Goal: Obtain resource: Obtain resource

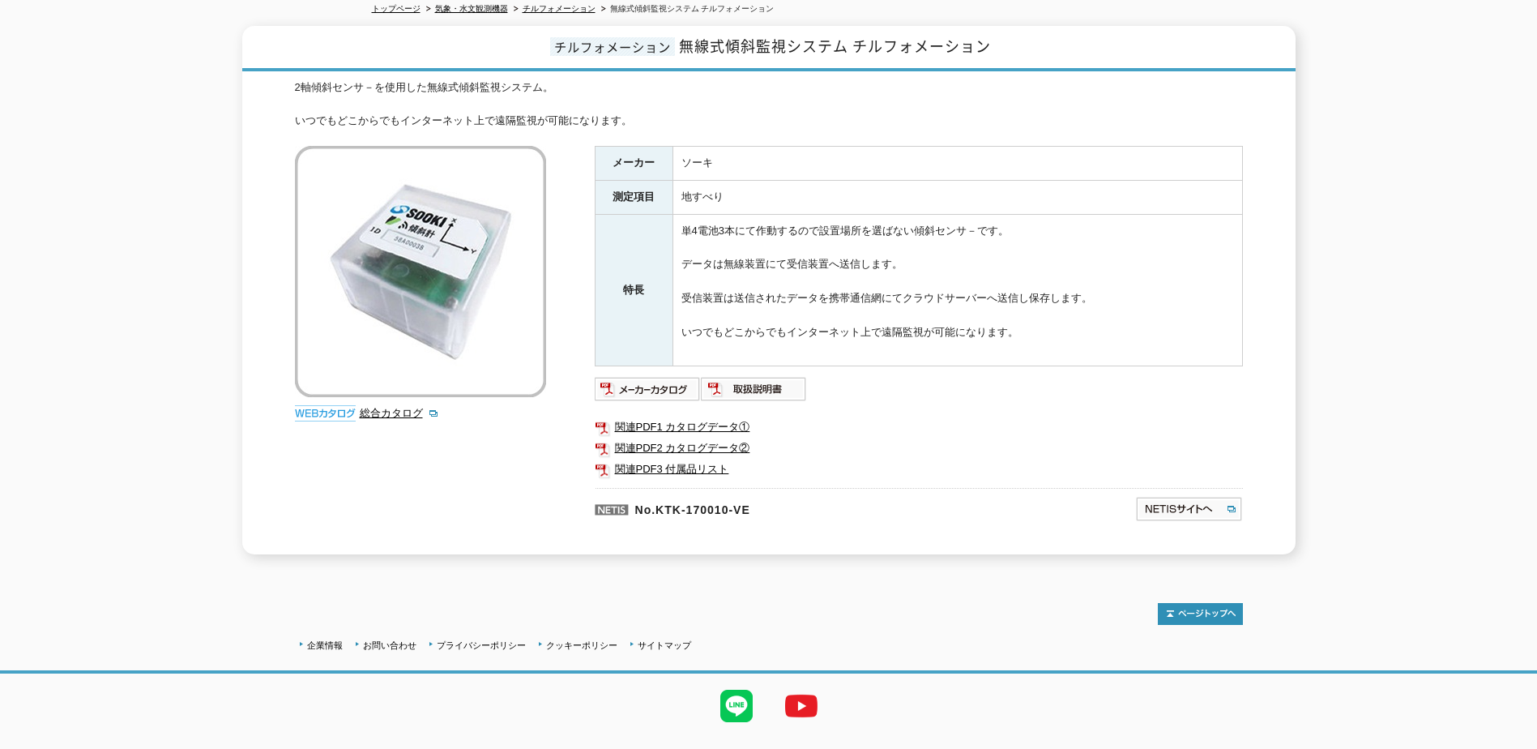
scroll to position [215, 0]
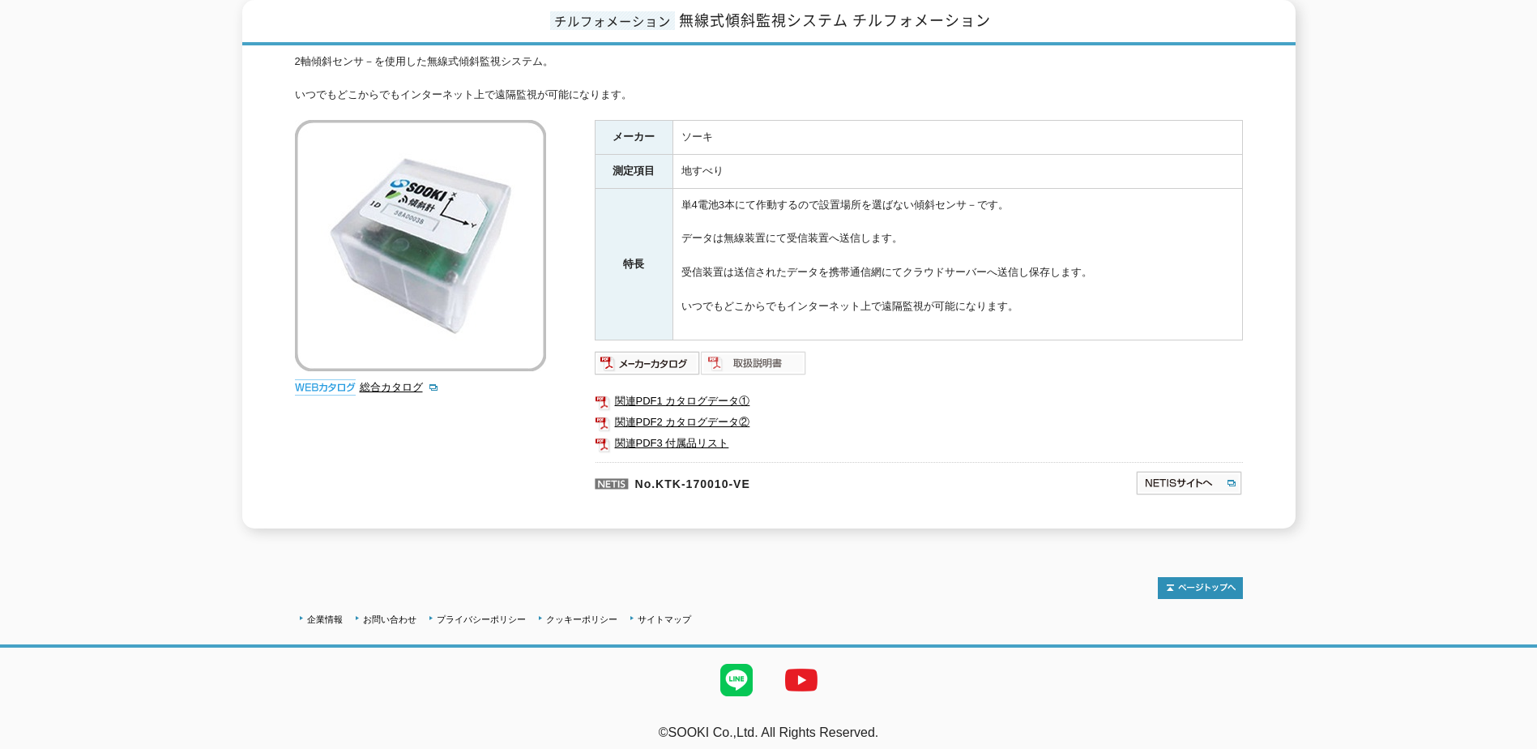
click at [759, 352] on img at bounding box center [754, 363] width 106 height 26
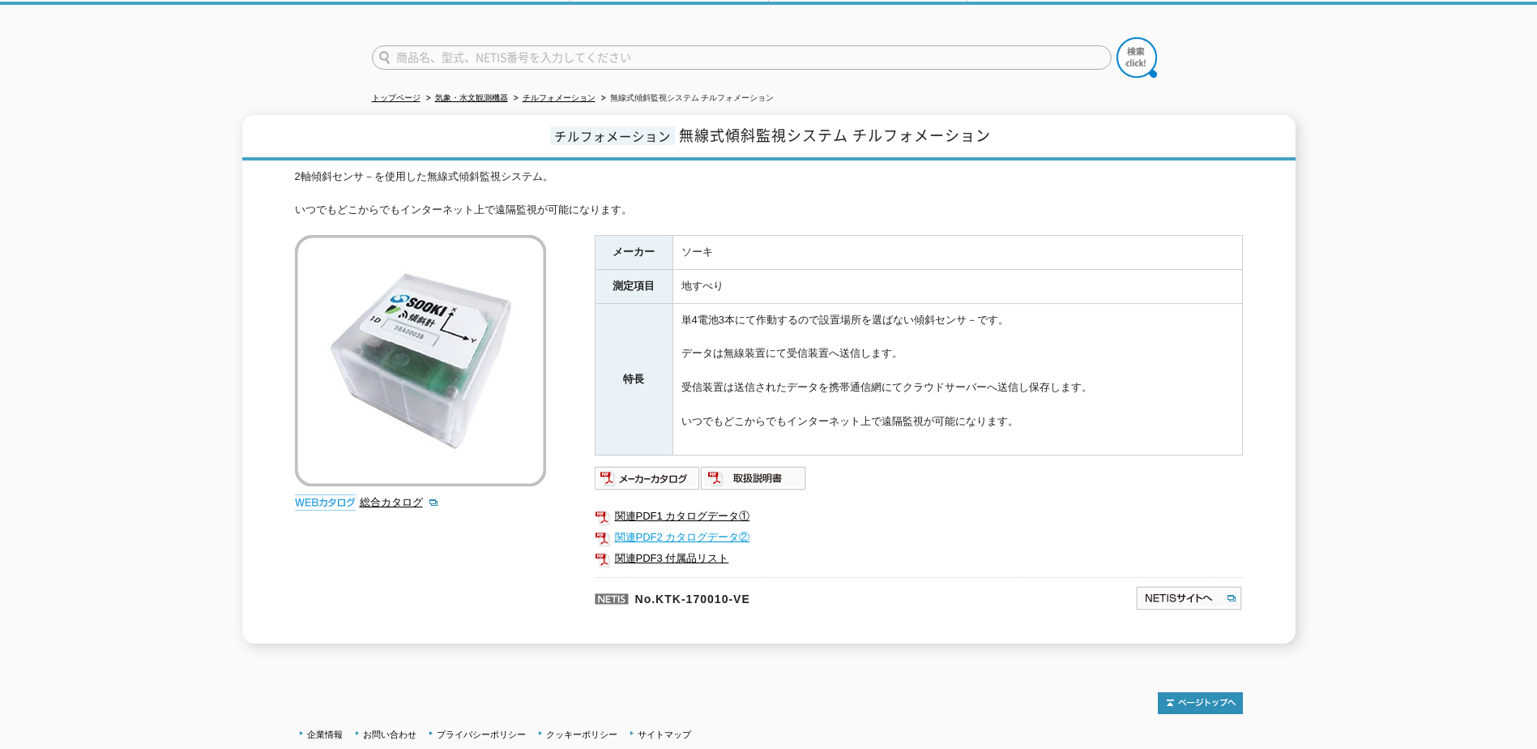
scroll to position [215, 0]
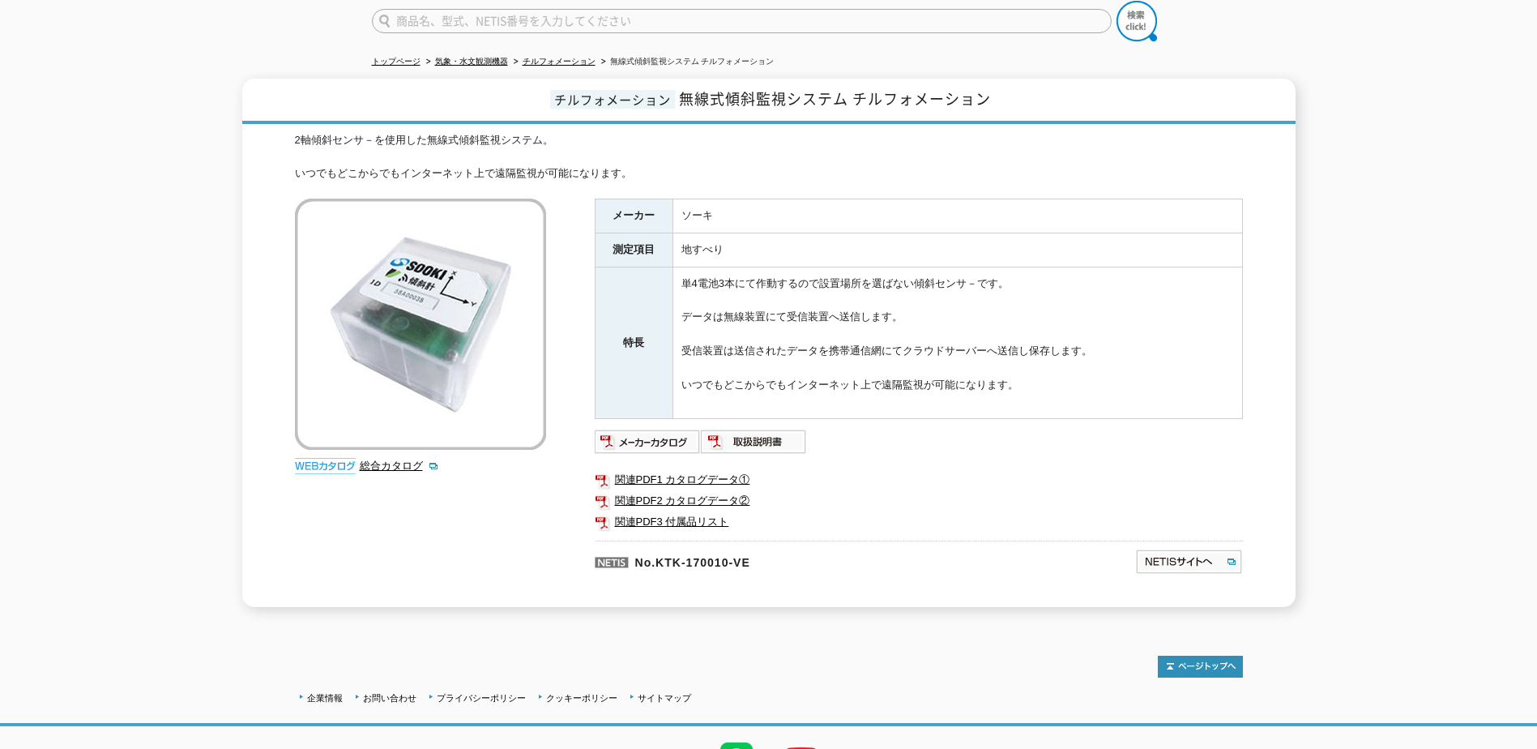
scroll to position [162, 0]
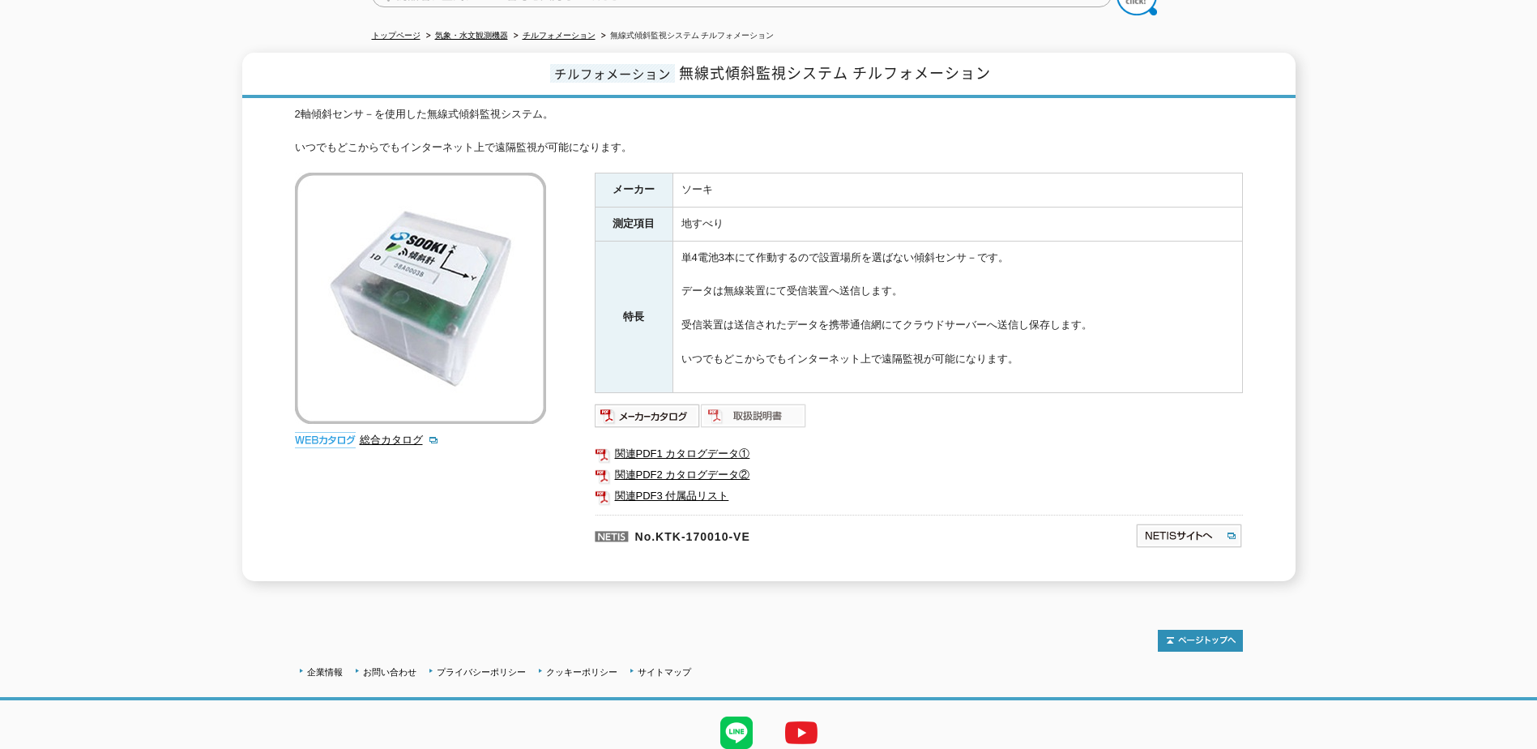
click at [746, 408] on img at bounding box center [754, 416] width 106 height 26
